Goal: Task Accomplishment & Management: Manage account settings

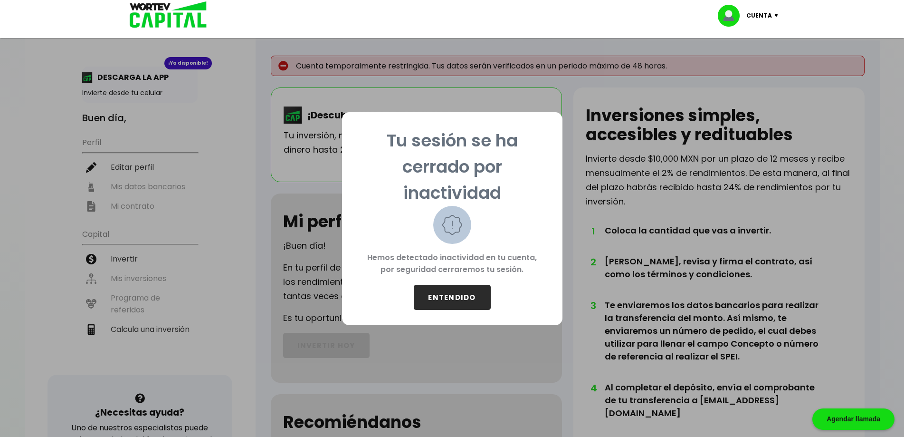
click at [464, 296] on button "ENTENDIDO" at bounding box center [452, 297] width 77 height 25
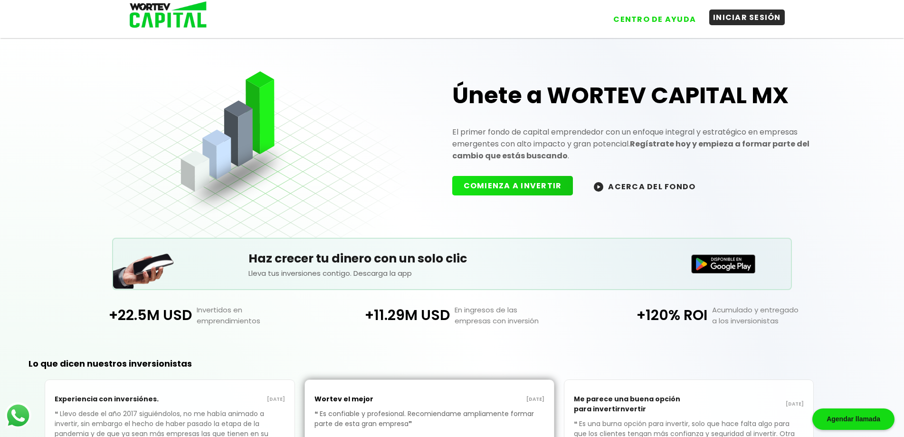
click at [740, 12] on button "INICIAR SESIÓN" at bounding box center [747, 18] width 76 height 16
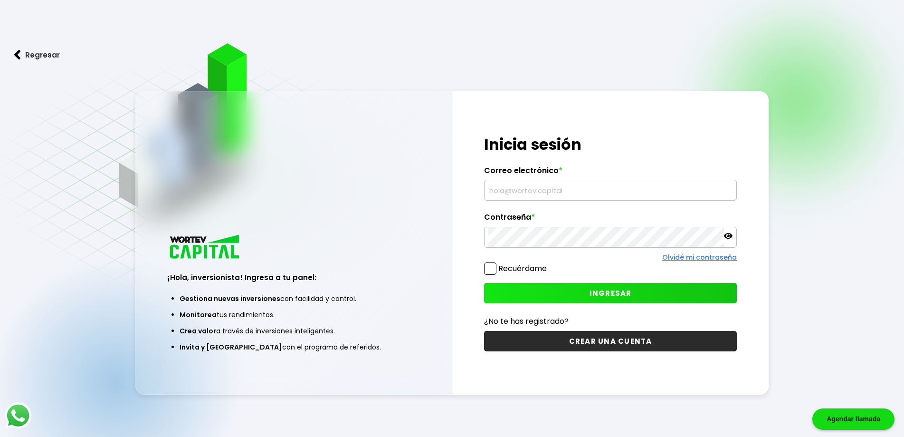
type input "[EMAIL_ADDRESS][DOMAIN_NAME]"
click at [491, 269] on span at bounding box center [490, 268] width 12 height 12
click at [549, 264] on input "Recuérdame" at bounding box center [549, 264] width 0 height 0
click at [521, 291] on button "INGRESAR" at bounding box center [610, 293] width 253 height 20
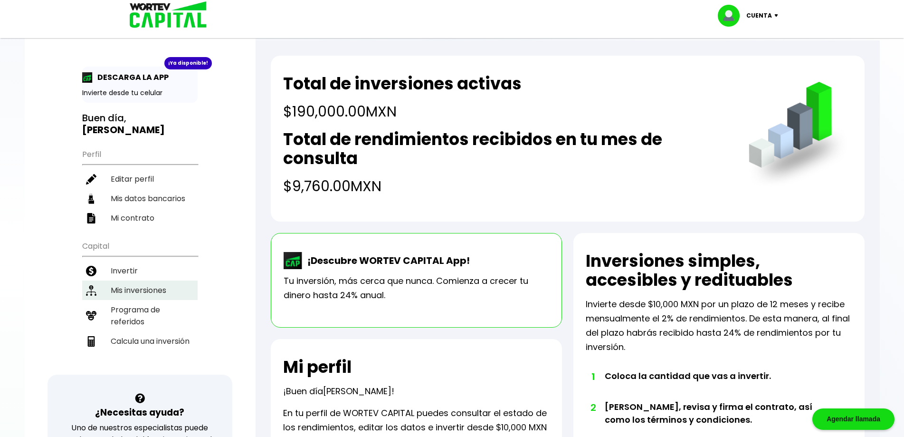
click at [155, 280] on li "Mis inversiones" at bounding box center [139, 289] width 115 height 19
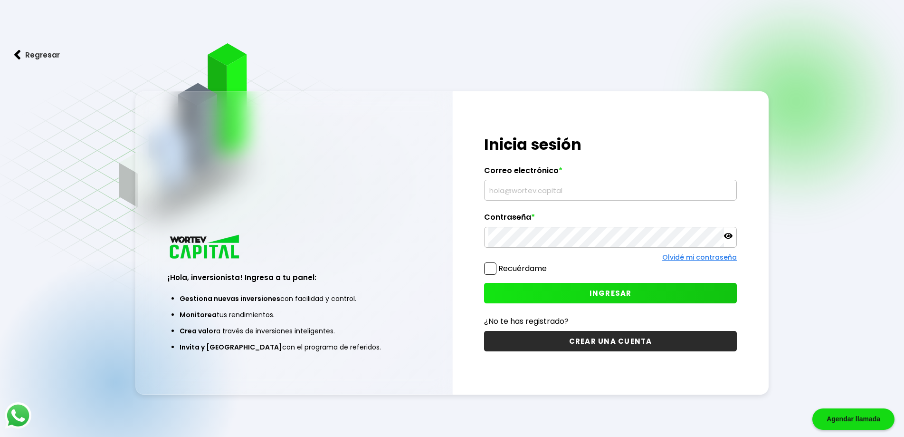
type input "[EMAIL_ADDRESS][DOMAIN_NAME]"
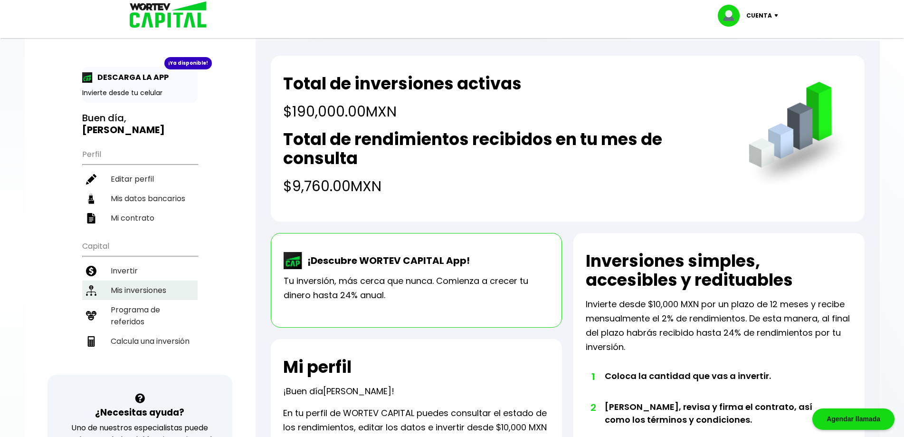
click at [124, 280] on li "Mis inversiones" at bounding box center [139, 289] width 115 height 19
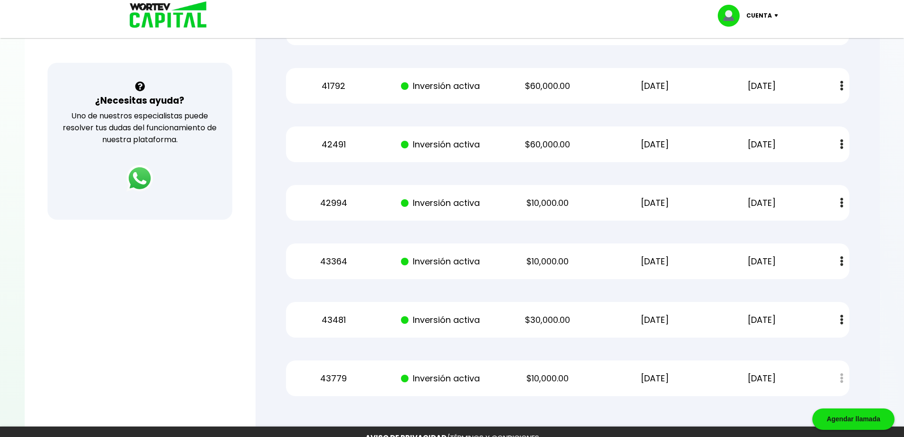
scroll to position [313, 0]
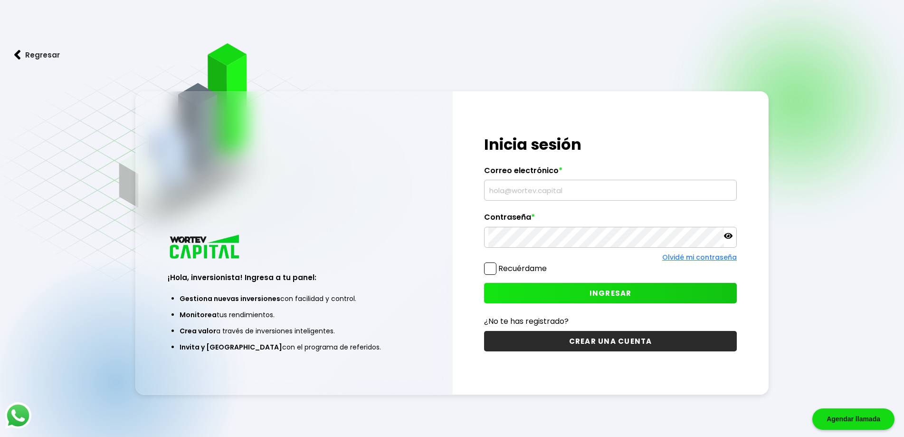
type input "[EMAIL_ADDRESS][DOMAIN_NAME]"
